Goal: Task Accomplishment & Management: Manage account settings

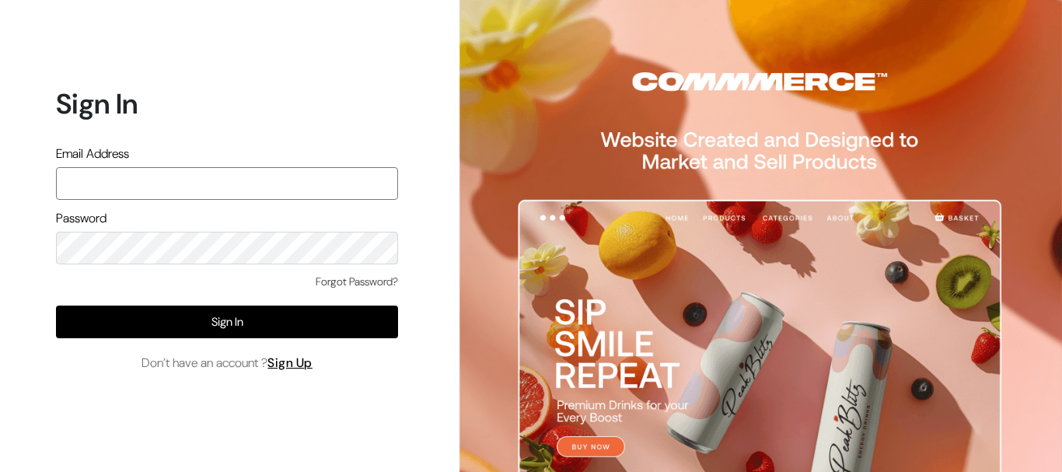
type input "[EMAIL_ADDRESS][DOMAIN_NAME]"
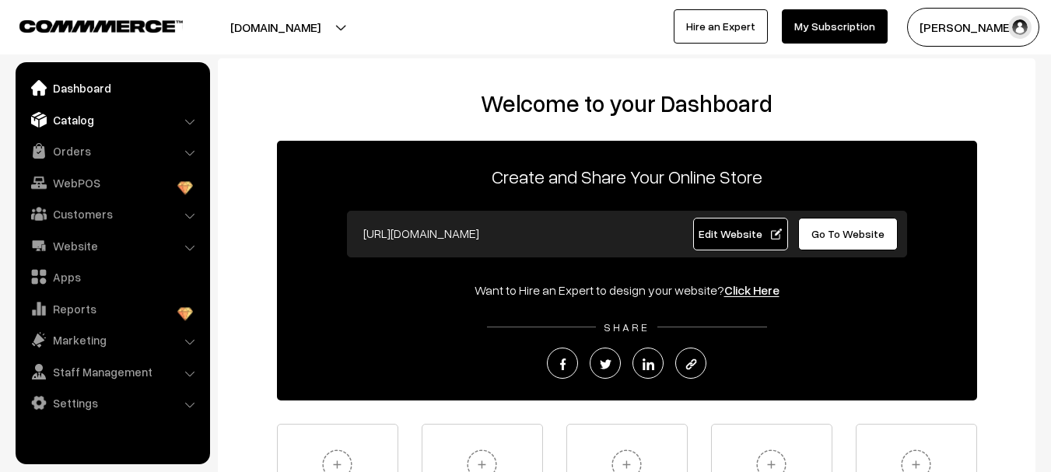
click at [67, 127] on link "Catalog" at bounding box center [111, 120] width 185 height 28
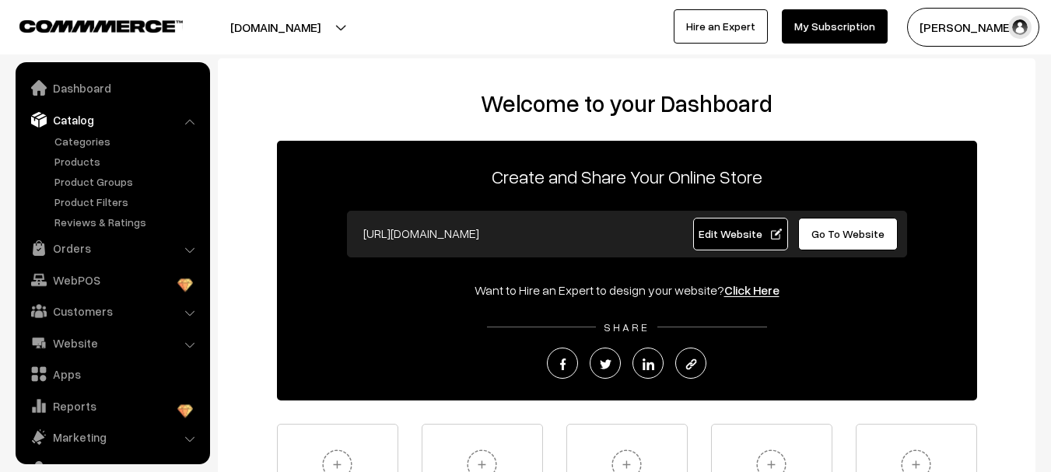
click at [1050, 193] on div at bounding box center [1050, 236] width 1 height 472
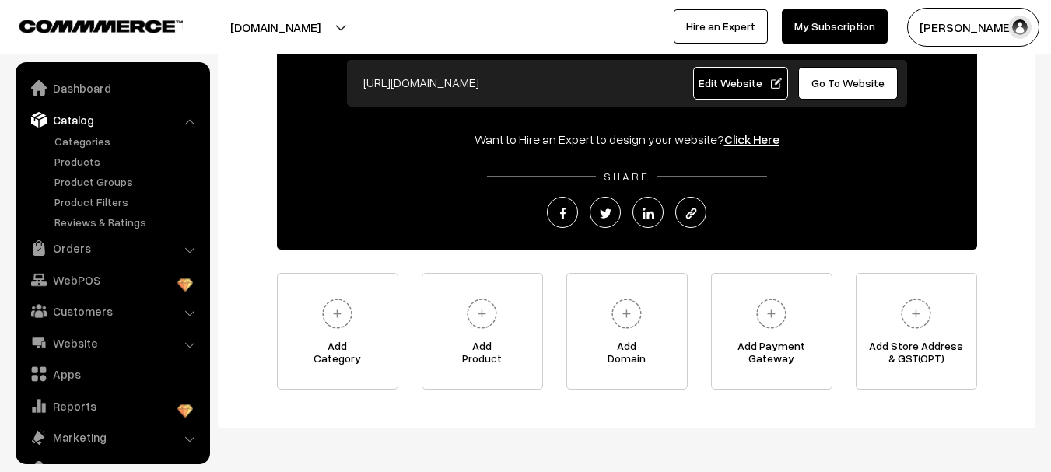
scroll to position [208, 0]
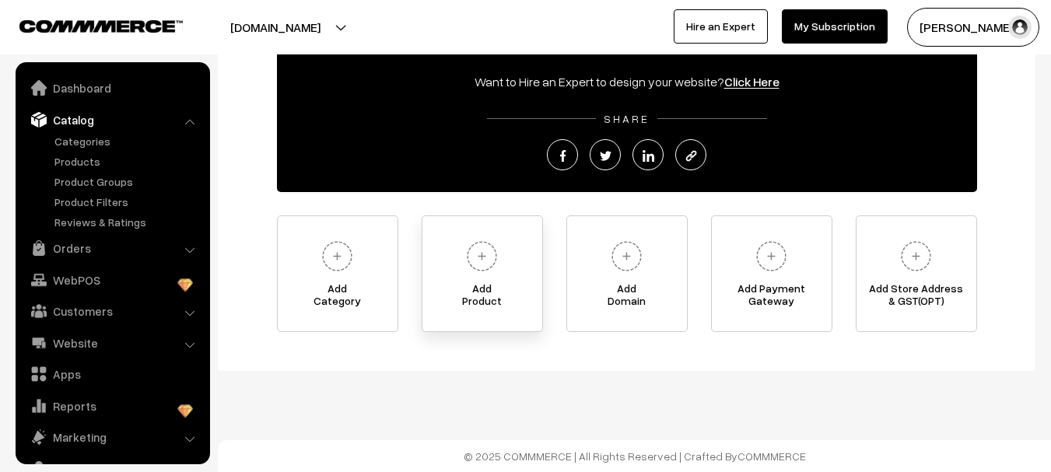
click at [478, 268] on img at bounding box center [481, 256] width 43 height 43
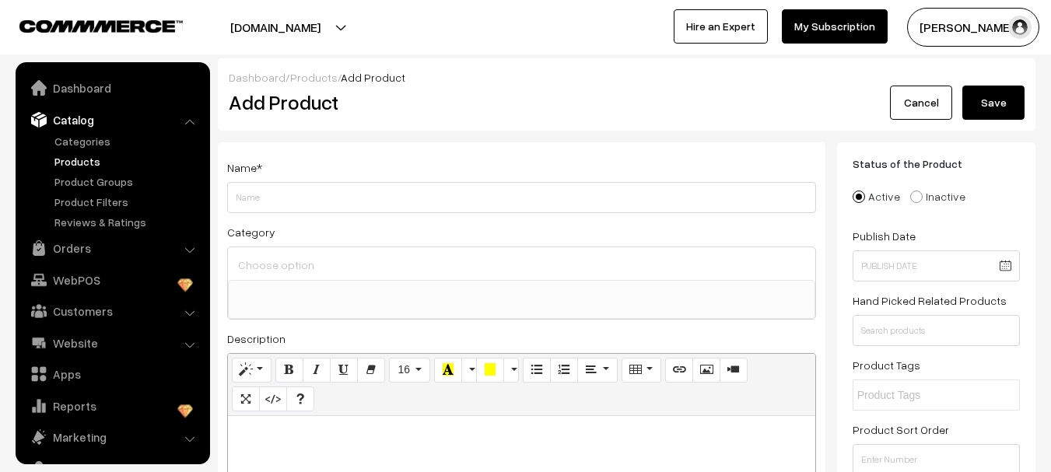
select select
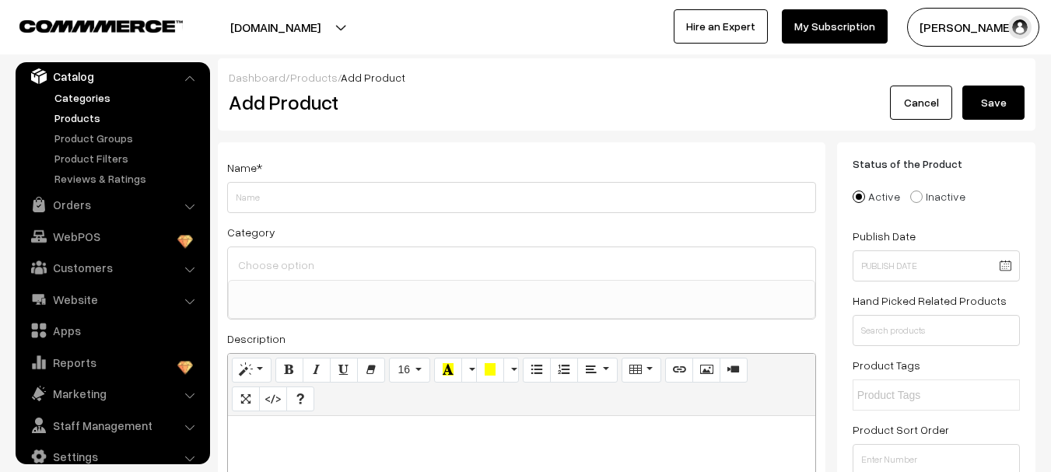
click at [90, 103] on link "Categories" at bounding box center [128, 97] width 154 height 16
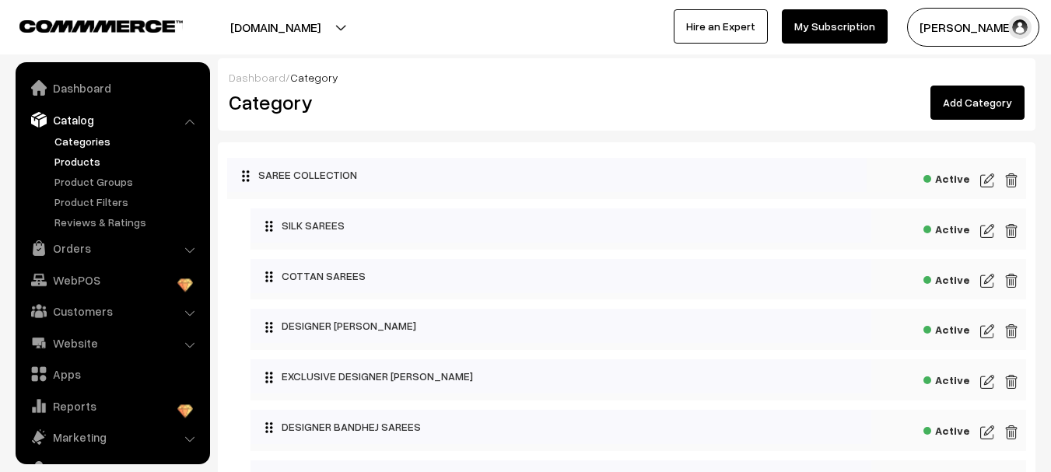
scroll to position [44, 0]
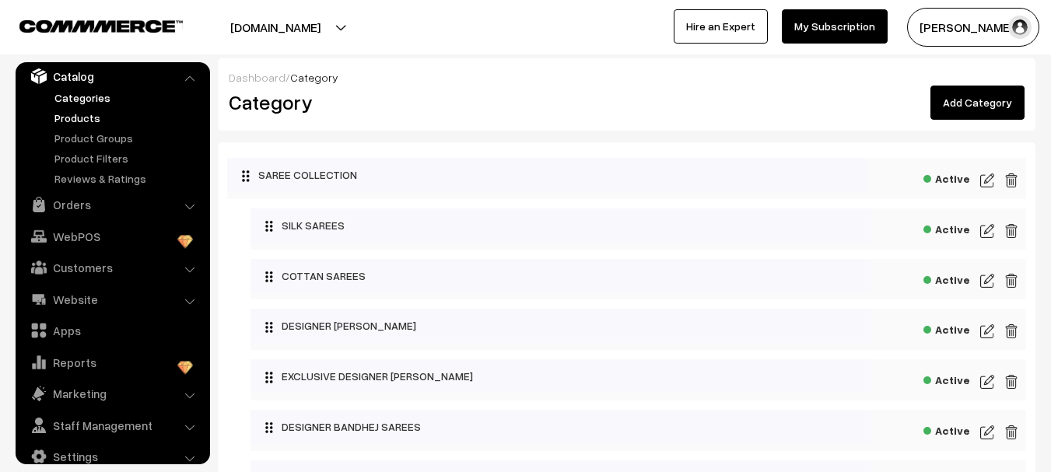
click at [78, 116] on link "Products" at bounding box center [128, 118] width 154 height 16
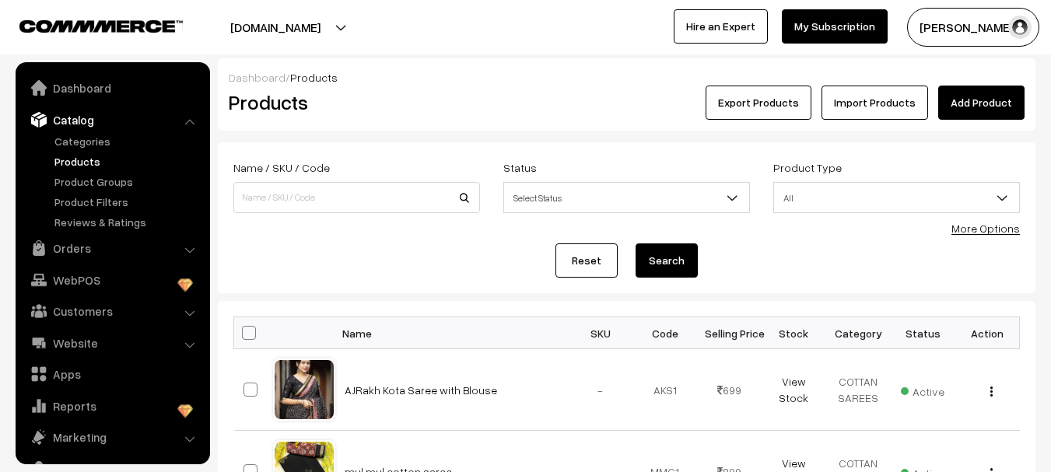
scroll to position [44, 0]
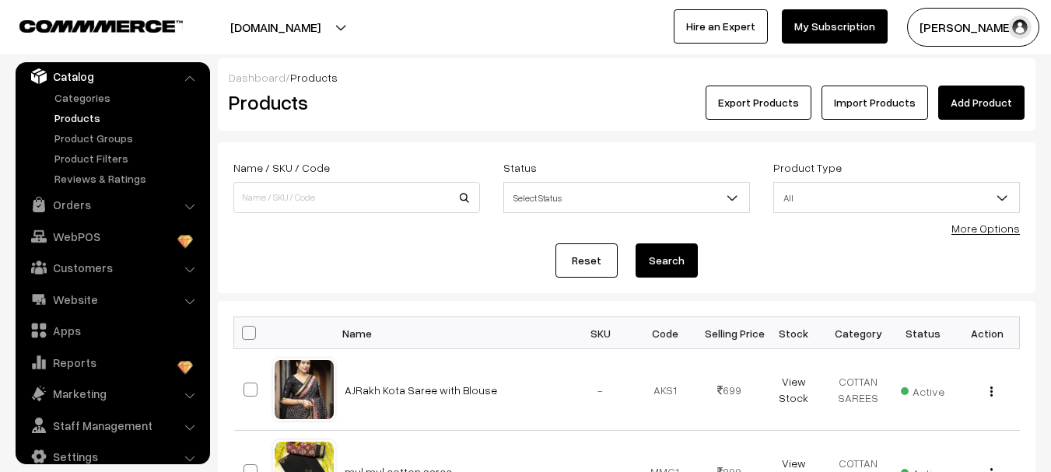
click at [788, 107] on button "Export Products" at bounding box center [758, 103] width 106 height 34
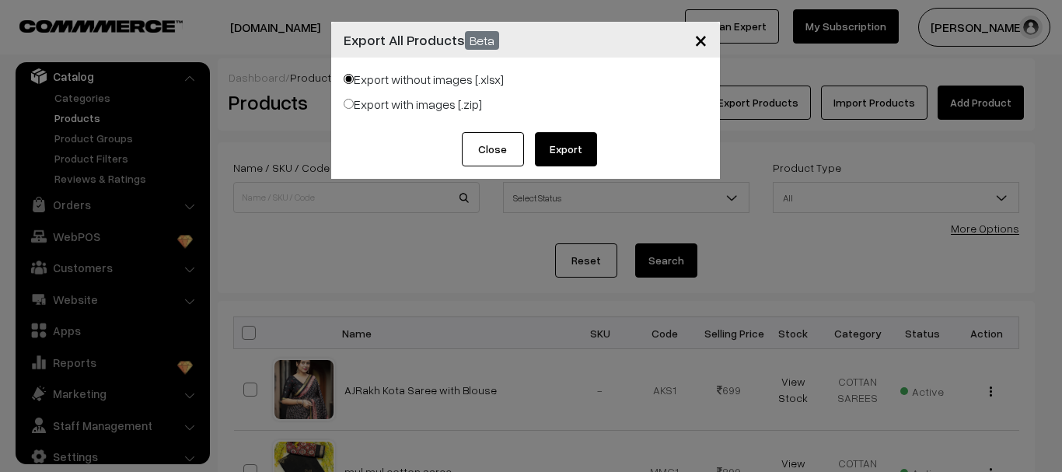
click at [694, 41] on span "×" at bounding box center [700, 39] width 13 height 29
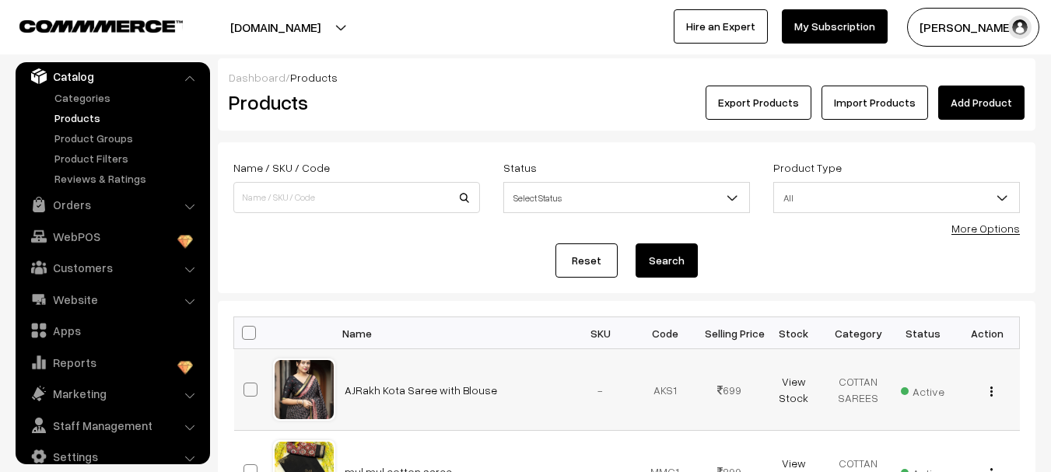
click at [247, 386] on span at bounding box center [250, 390] width 14 height 14
click at [246, 385] on input "checkbox" at bounding box center [241, 380] width 10 height 10
checkbox input "true"
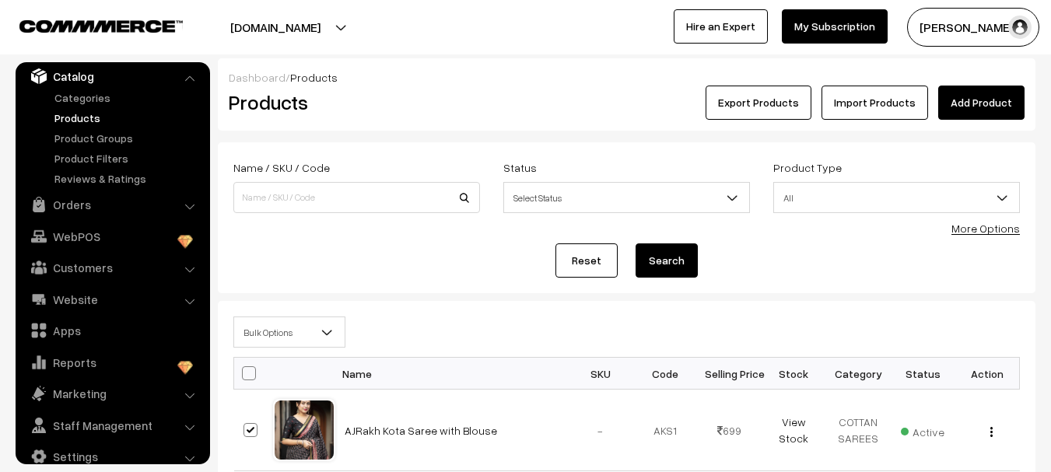
click at [765, 100] on button "Export Products" at bounding box center [758, 103] width 106 height 34
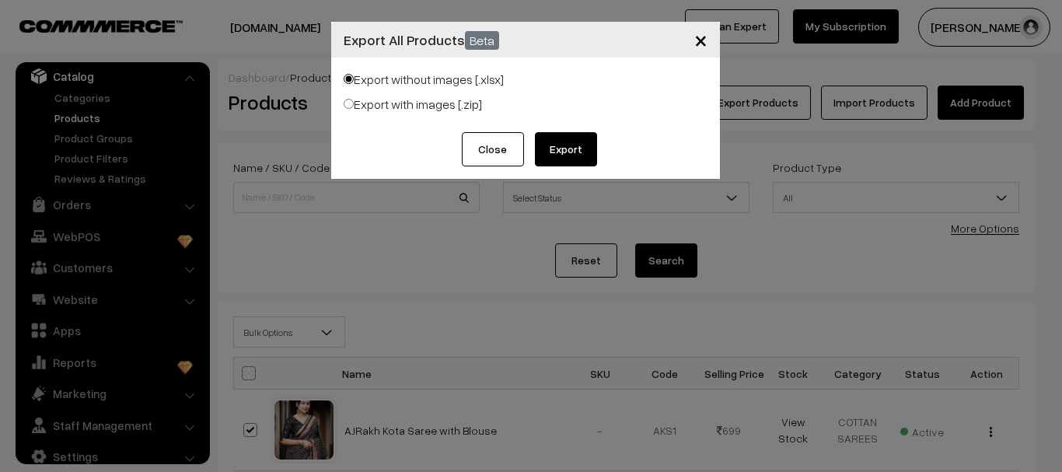
click at [345, 102] on input "Export with images [.zip]" at bounding box center [349, 104] width 10 height 10
radio input "true"
click at [542, 138] on button "Export" at bounding box center [566, 149] width 62 height 34
click at [497, 149] on button "Close" at bounding box center [478, 149] width 62 height 34
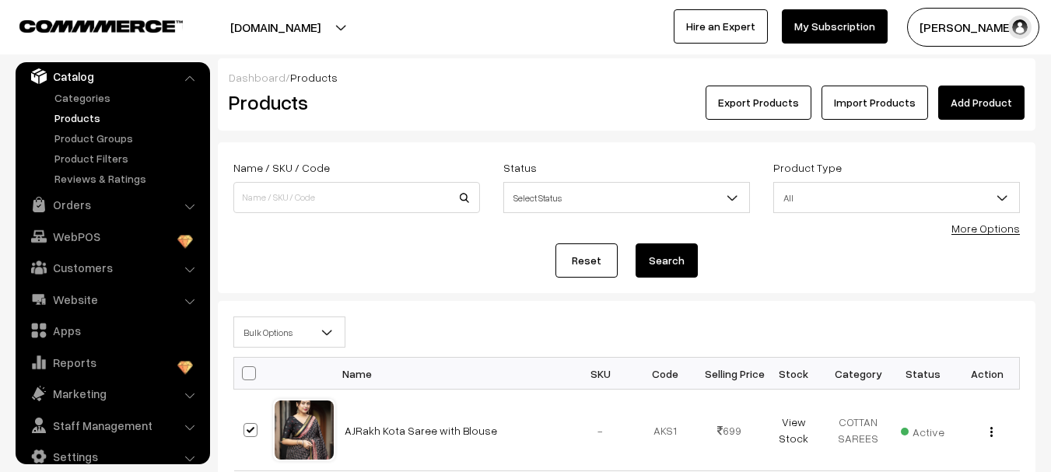
click at [971, 90] on link "Add Product" at bounding box center [981, 103] width 86 height 34
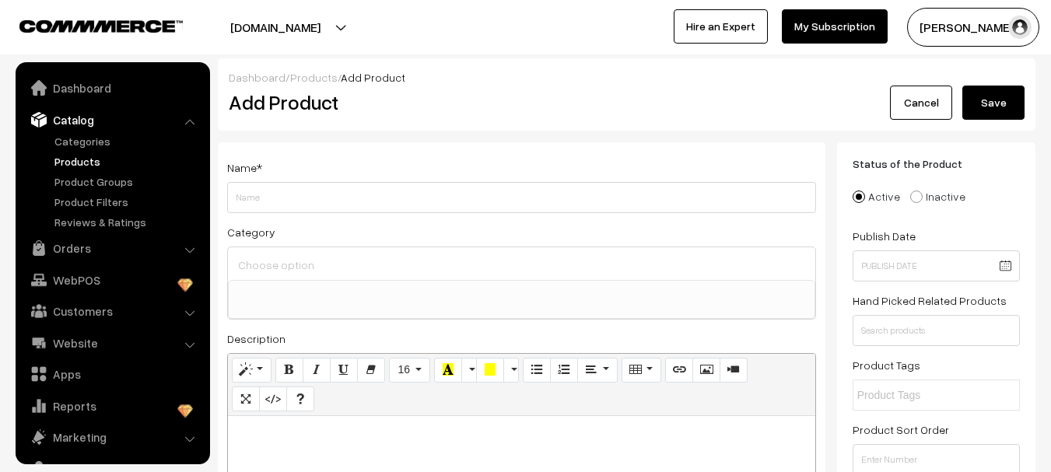
select select
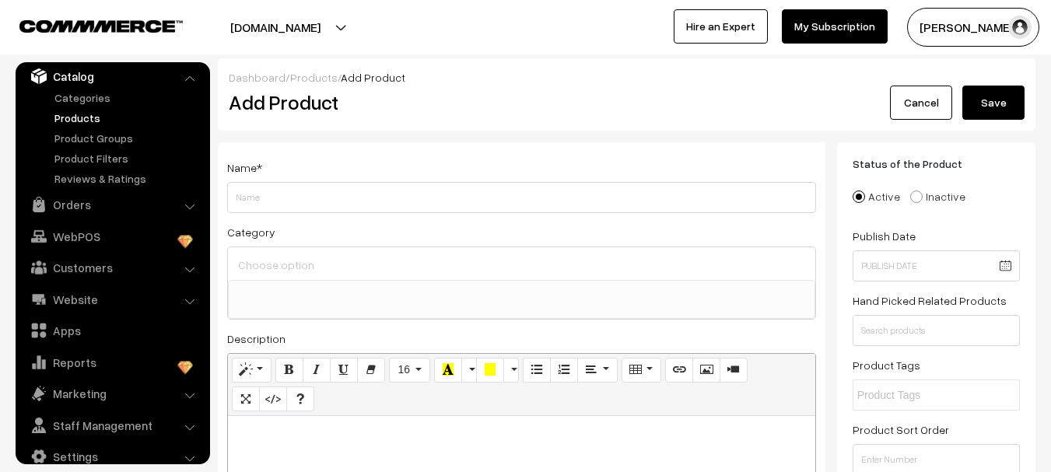
click at [925, 92] on link "Cancel" at bounding box center [921, 103] width 62 height 34
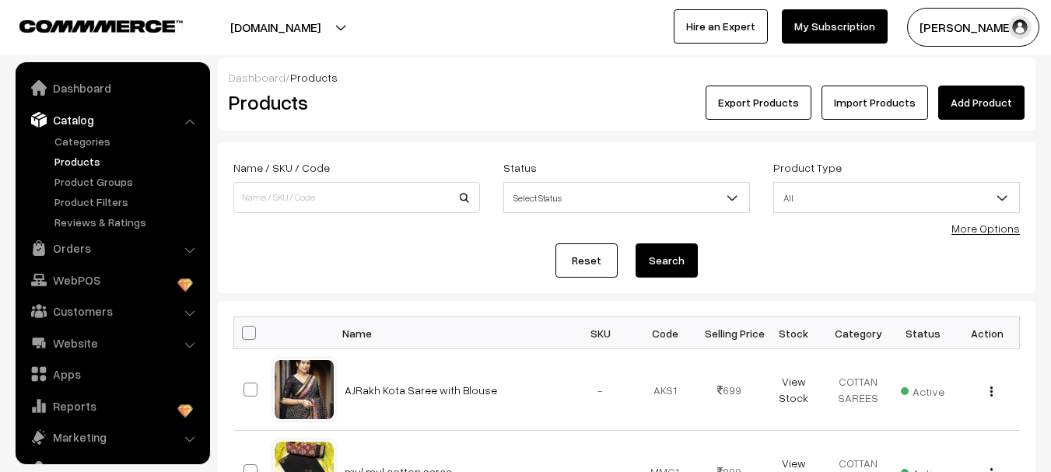
scroll to position [44, 0]
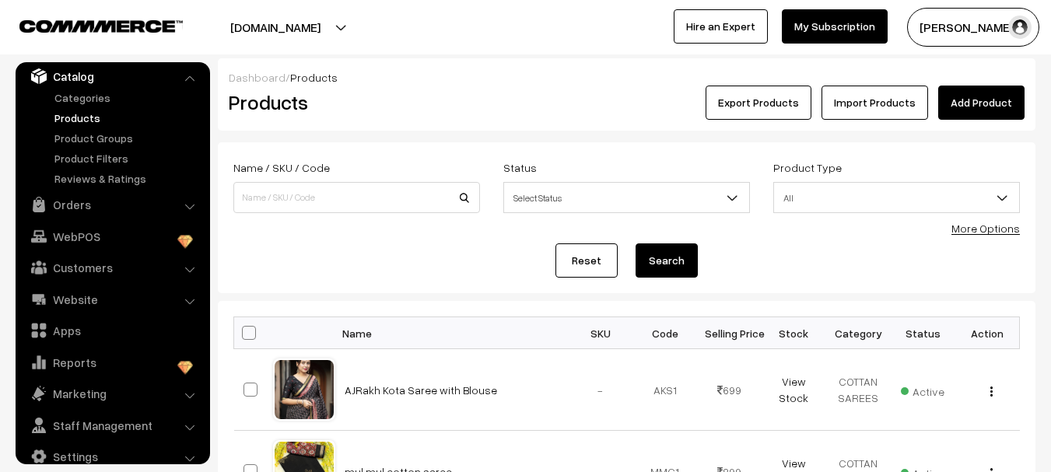
click at [873, 112] on link "Import Products" at bounding box center [874, 103] width 107 height 34
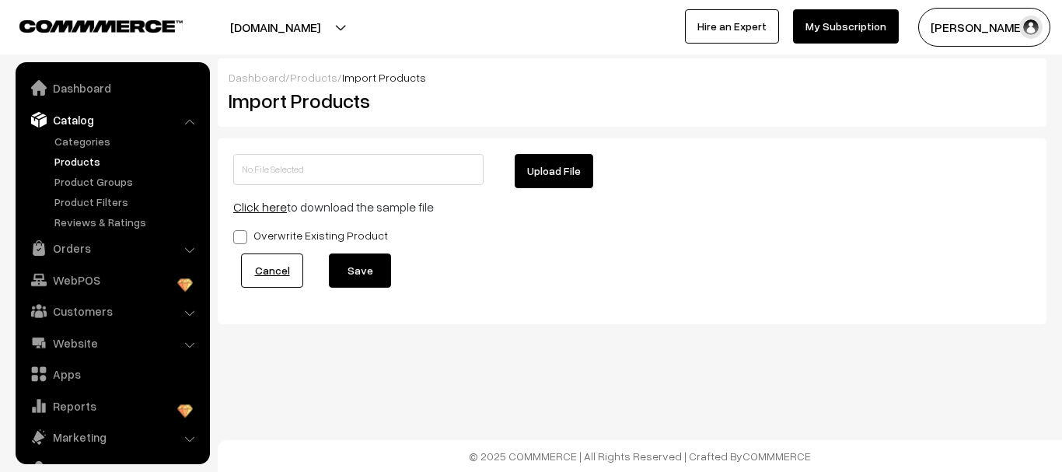
scroll to position [44, 0]
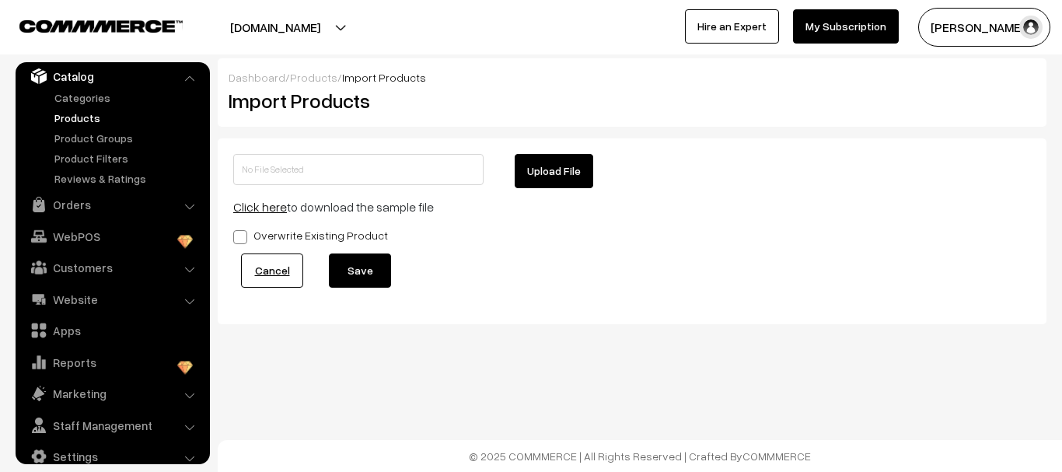
click at [275, 210] on link "Click here" at bounding box center [260, 207] width 54 height 16
click at [257, 206] on link "Click here" at bounding box center [260, 207] width 54 height 16
